Goal: Task Accomplishment & Management: Use online tool/utility

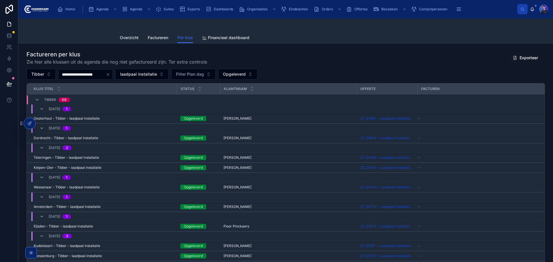
drag, startPoint x: 420, startPoint y: 57, endPoint x: 418, endPoint y: 64, distance: 6.7
click at [419, 57] on div "Factureren per klus Zie hier alle klussen uit de agenda die nog niet gefacturee…" at bounding box center [285, 57] width 518 height 15
click at [348, 65] on div "**********" at bounding box center [285, 165] width 518 height 230
drag, startPoint x: 348, startPoint y: 31, endPoint x: 344, endPoint y: 32, distance: 3.8
click at [347, 31] on div at bounding box center [286, 25] width 332 height 14
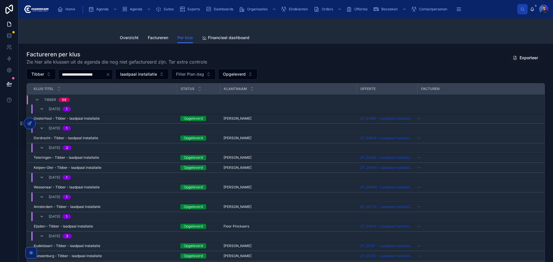
click at [296, 56] on div "Factureren per klus Zie hier alle klussen uit de agenda die nog niet gefacturee…" at bounding box center [285, 57] width 518 height 15
